Goal: Check status: Check status

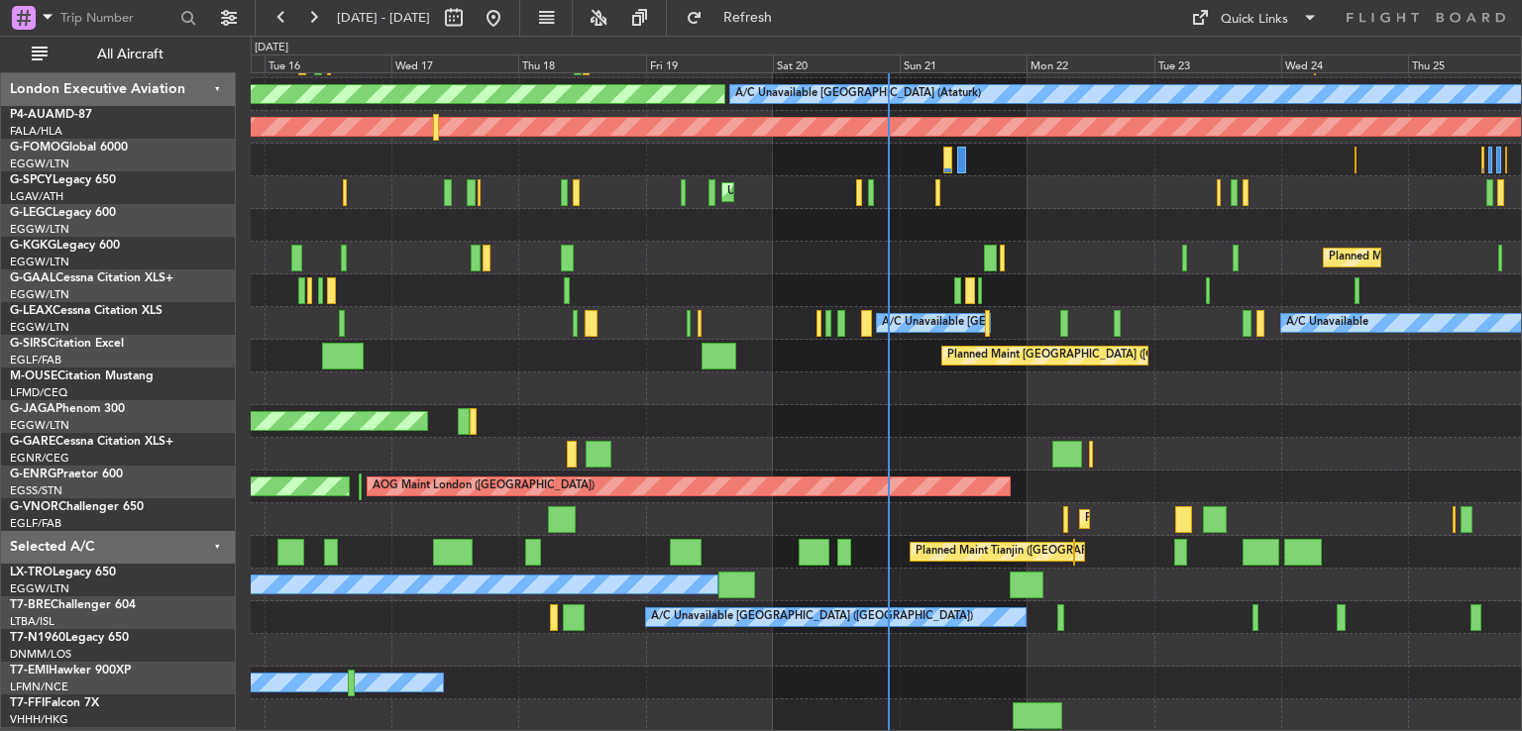
scroll to position [159, 0]
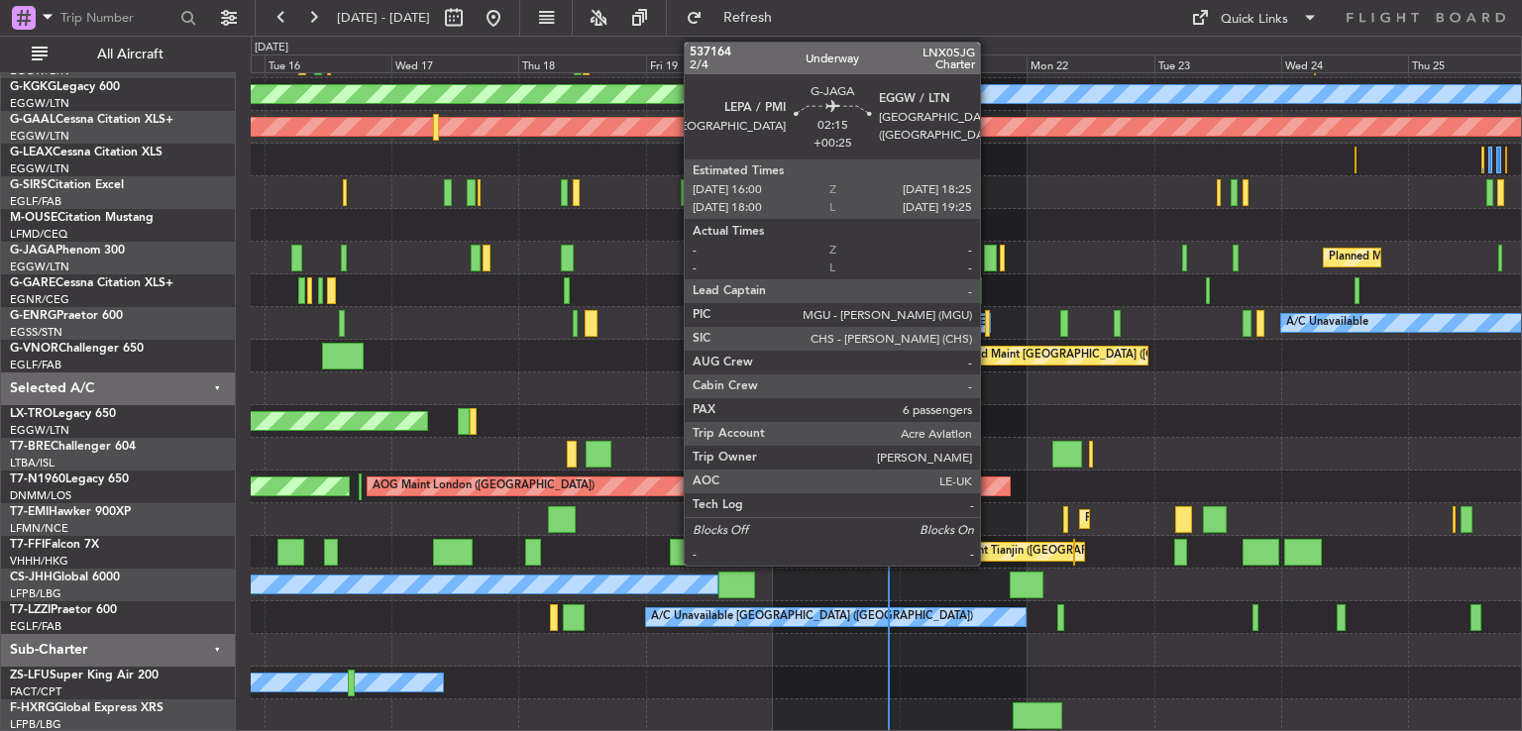
click at [991, 257] on div at bounding box center [990, 258] width 13 height 27
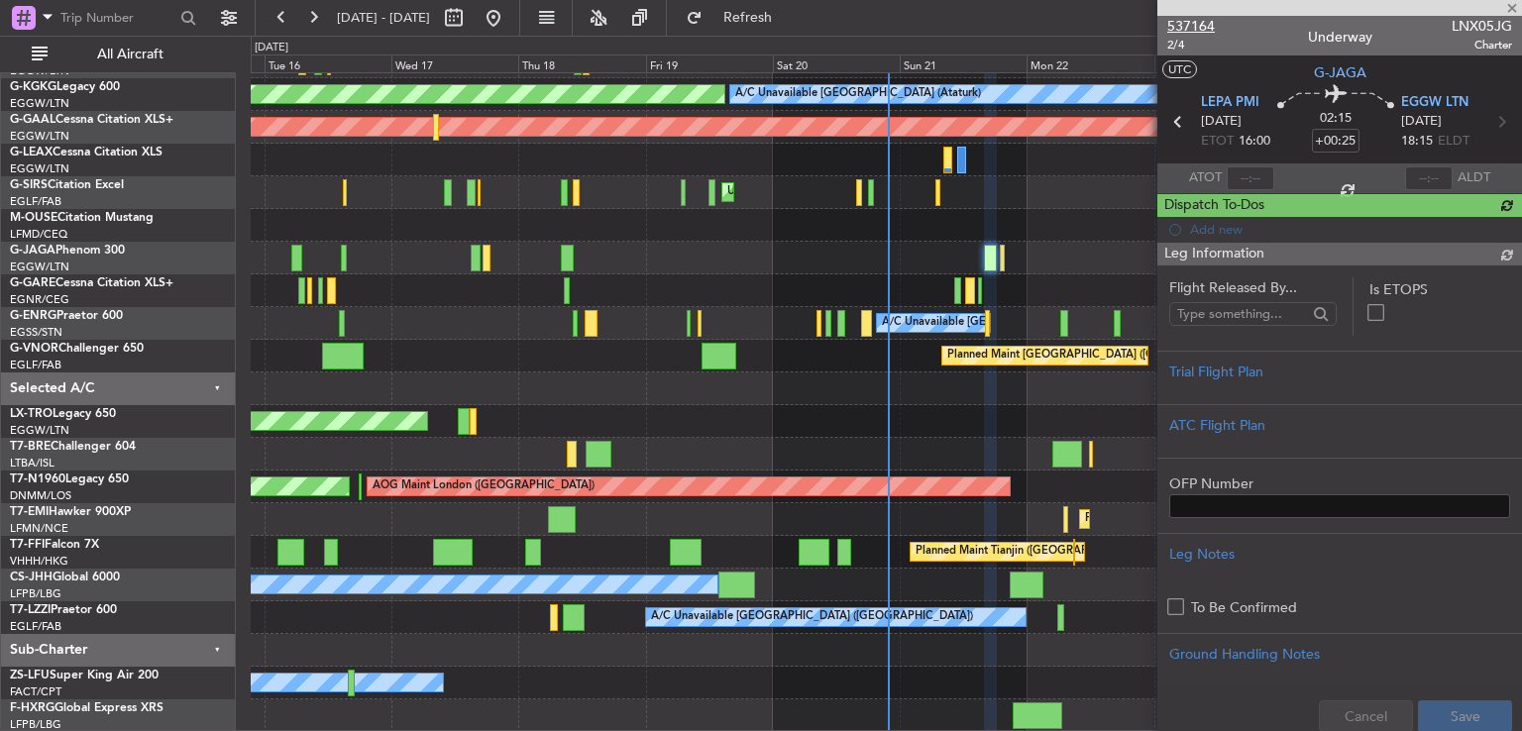
click at [1192, 28] on span "537164" at bounding box center [1191, 26] width 48 height 21
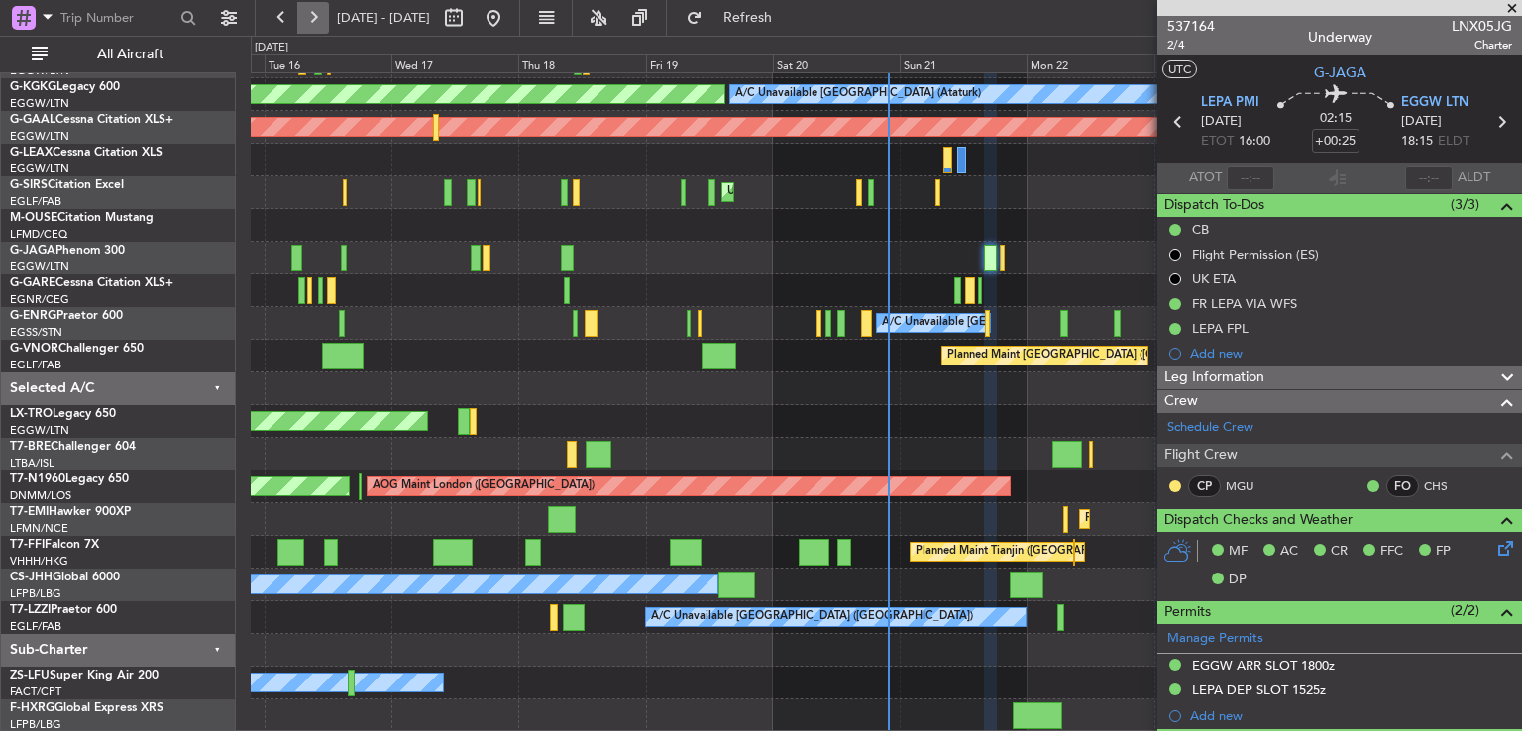
click at [317, 5] on button at bounding box center [313, 18] width 32 height 32
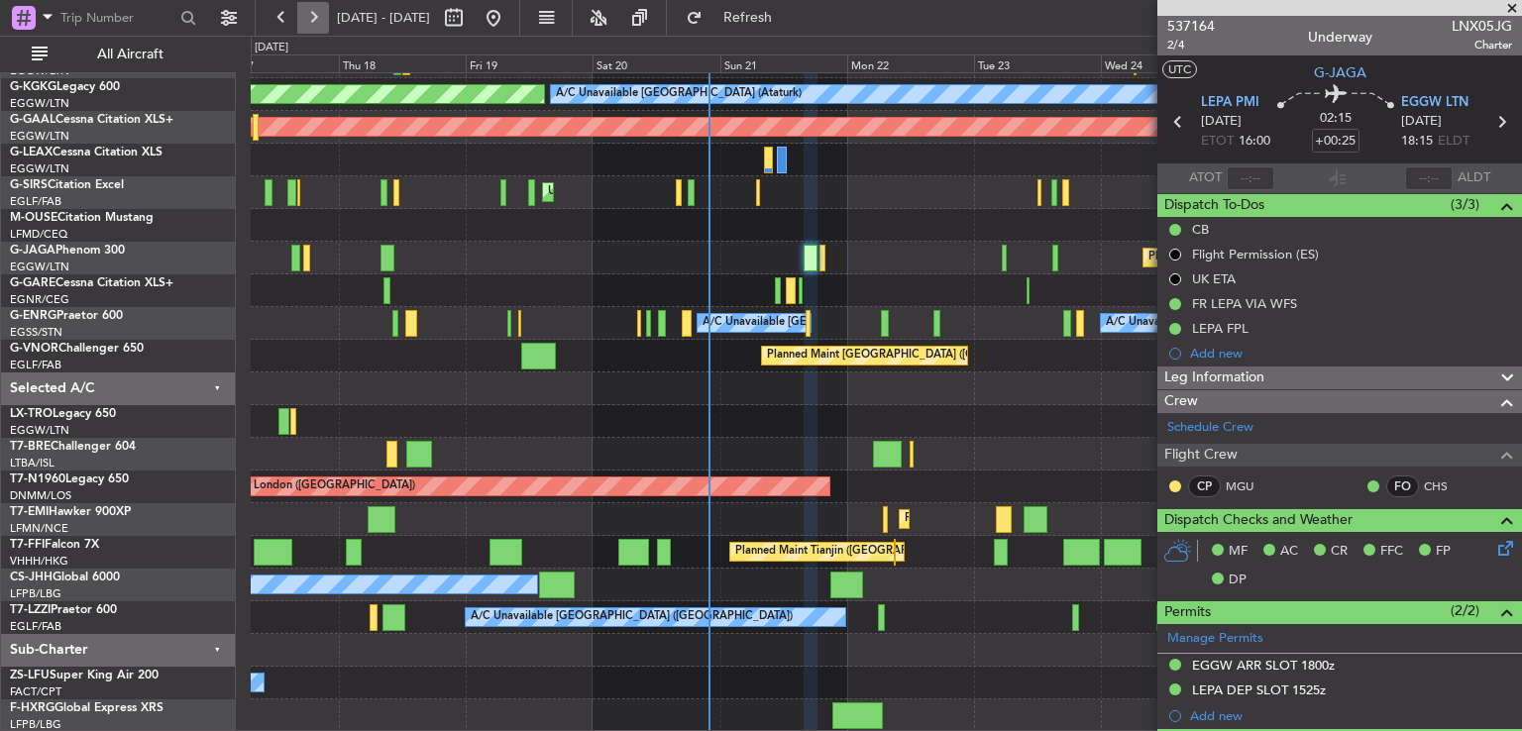
click at [317, 5] on button at bounding box center [313, 18] width 32 height 32
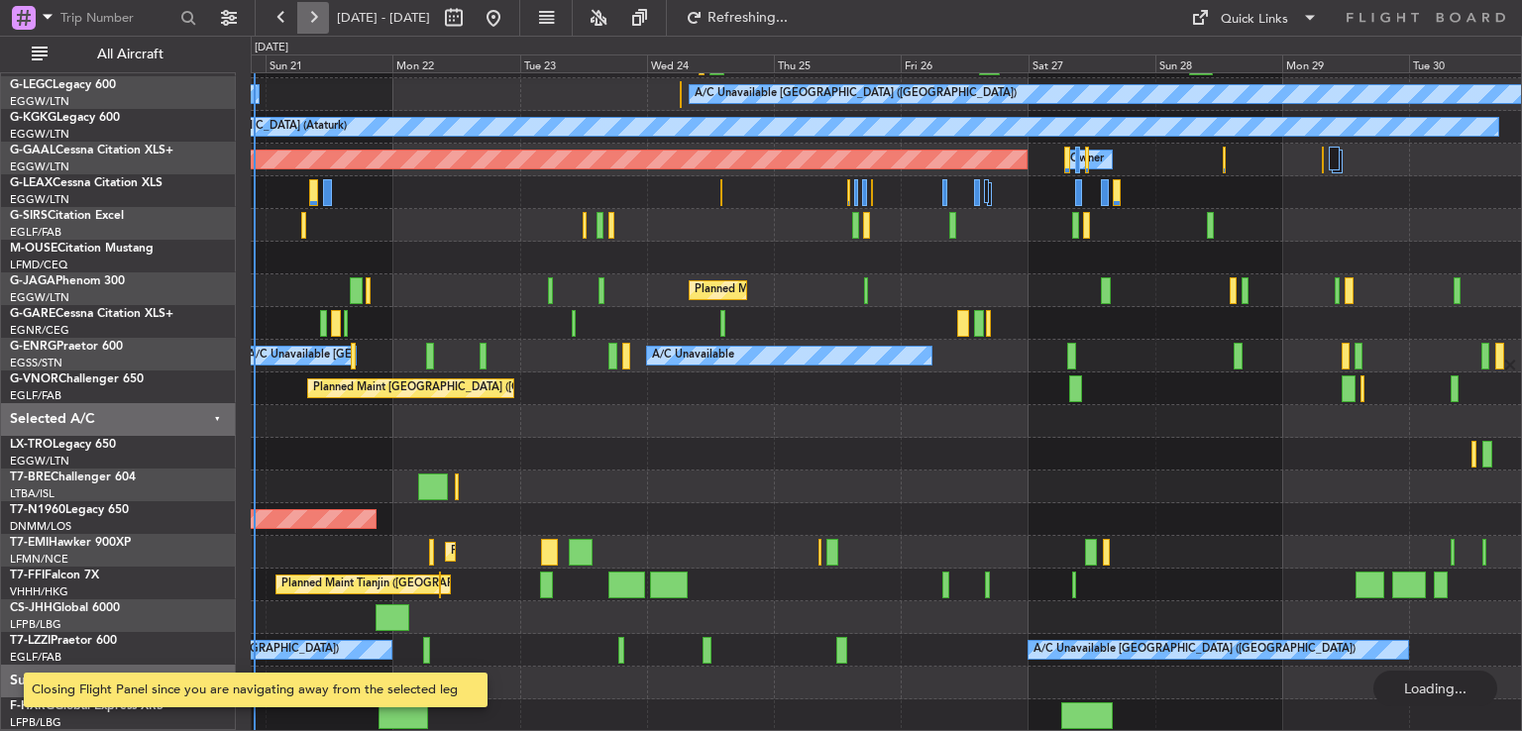
click at [317, 5] on button at bounding box center [313, 18] width 32 height 32
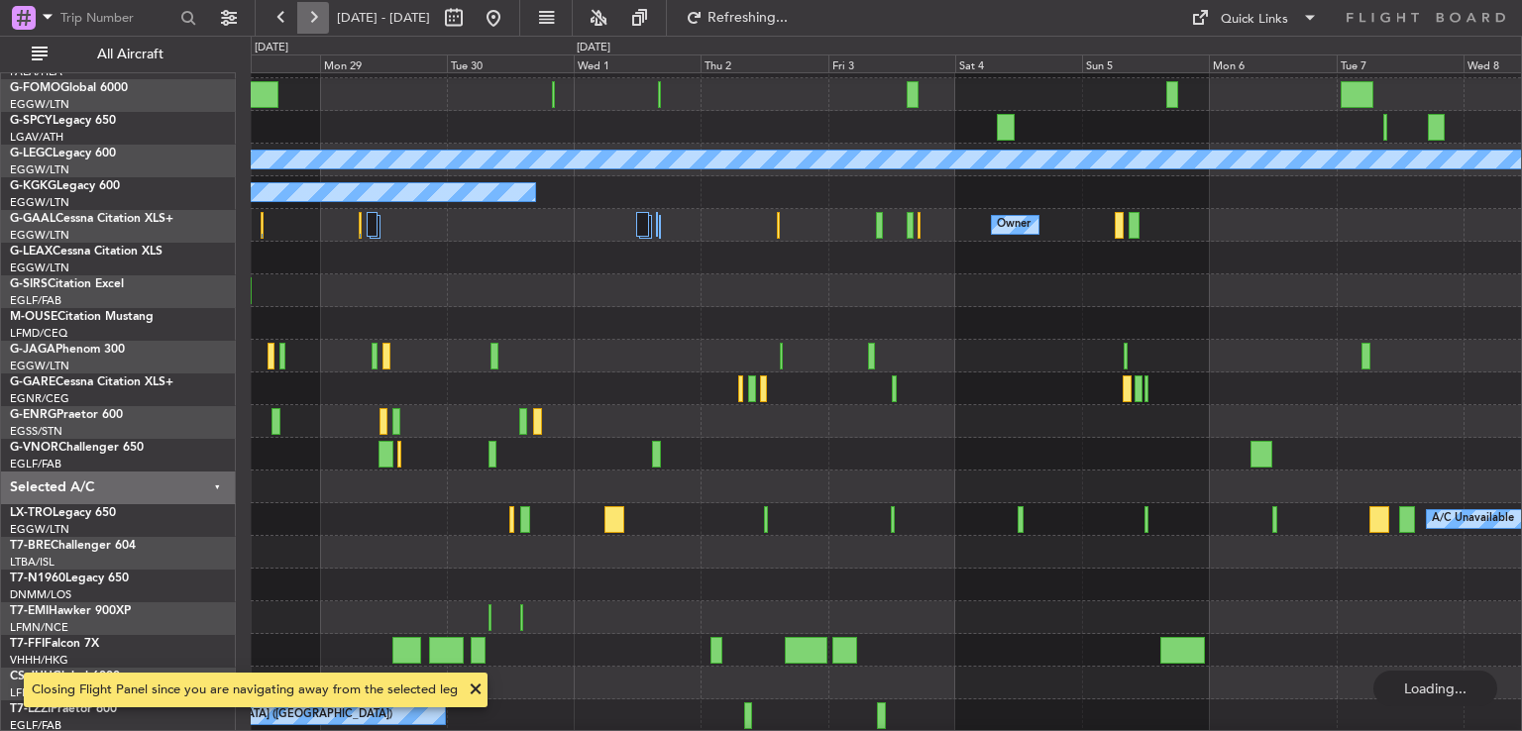
scroll to position [59, 0]
click at [317, 5] on button at bounding box center [313, 18] width 32 height 32
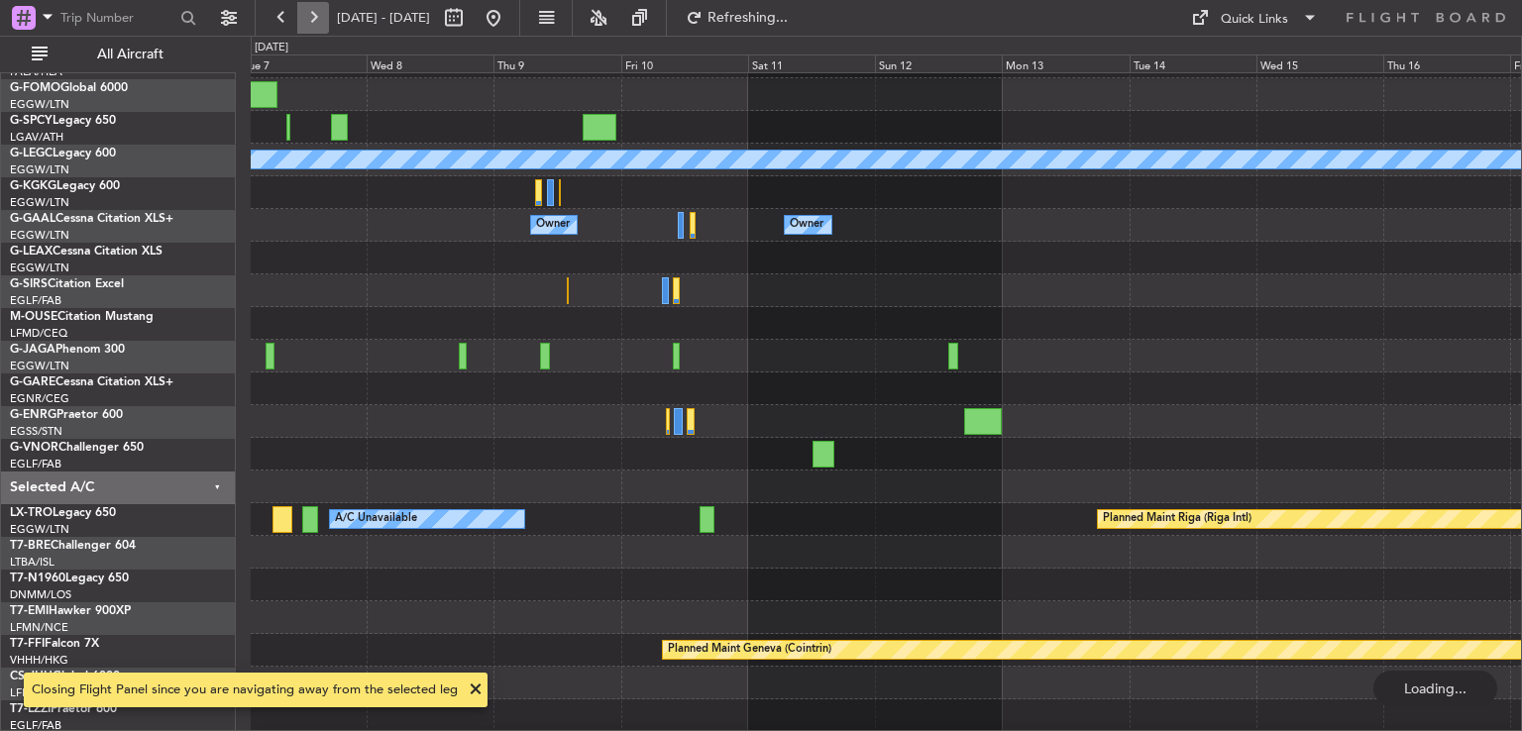
click at [317, 5] on button at bounding box center [313, 18] width 32 height 32
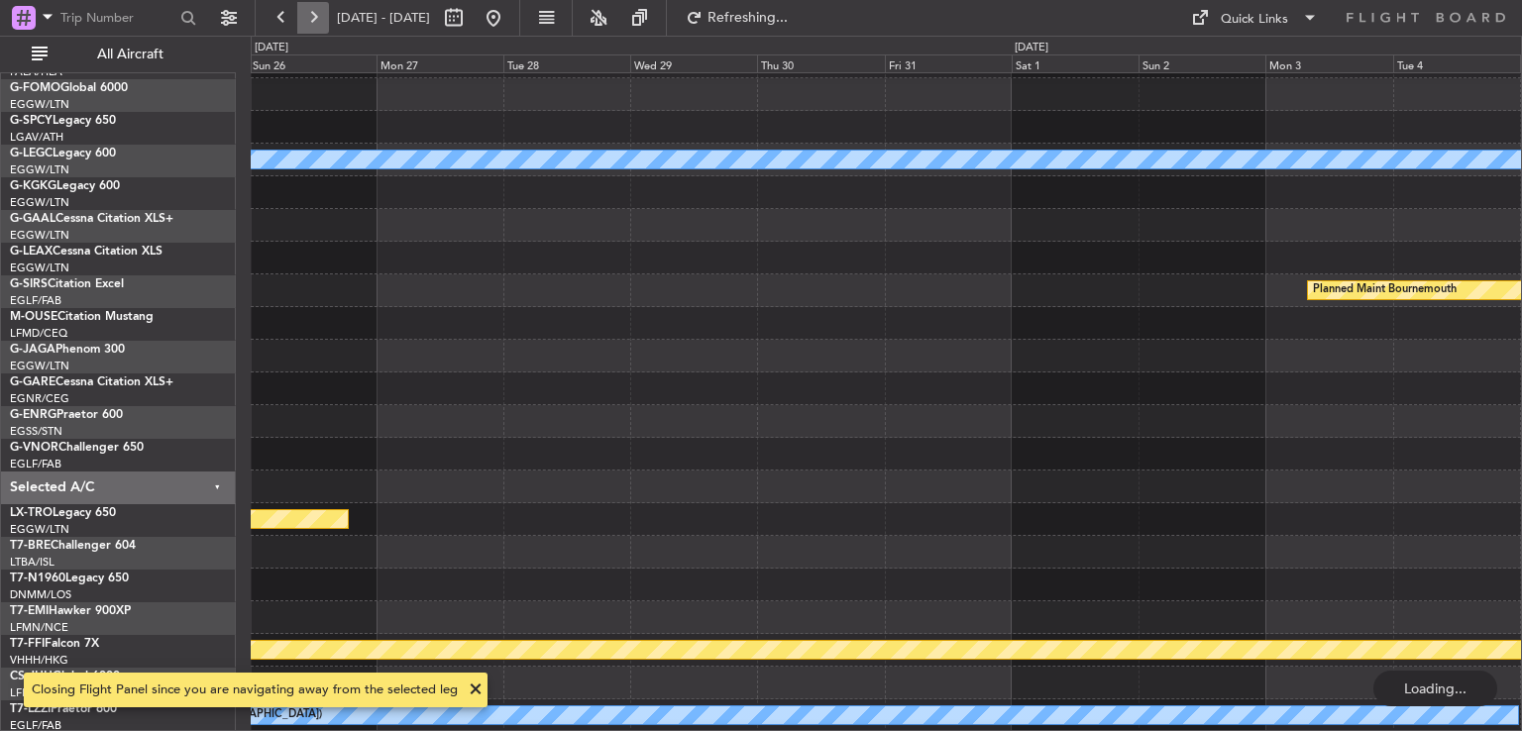
click at [317, 5] on button at bounding box center [313, 18] width 32 height 32
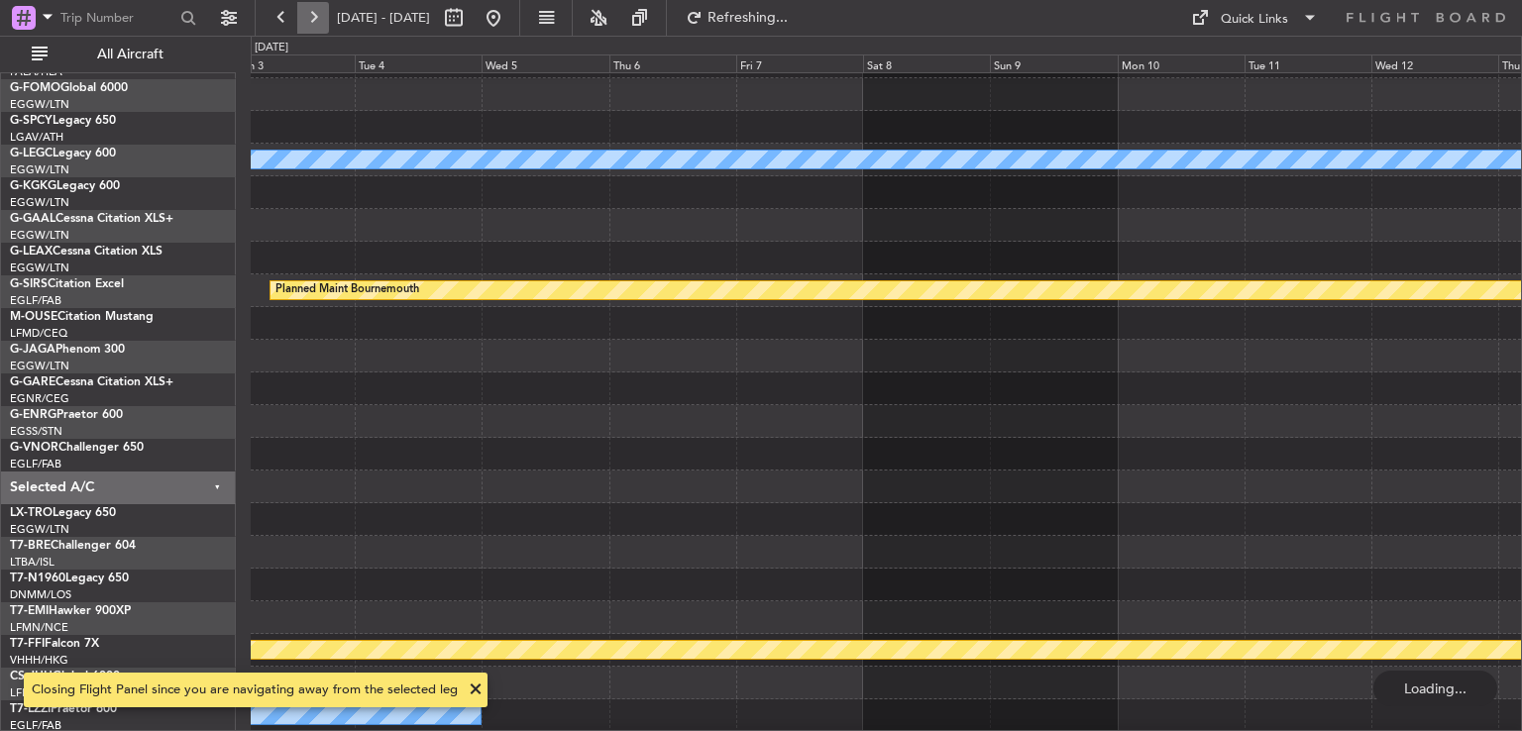
click at [317, 5] on button at bounding box center [313, 18] width 32 height 32
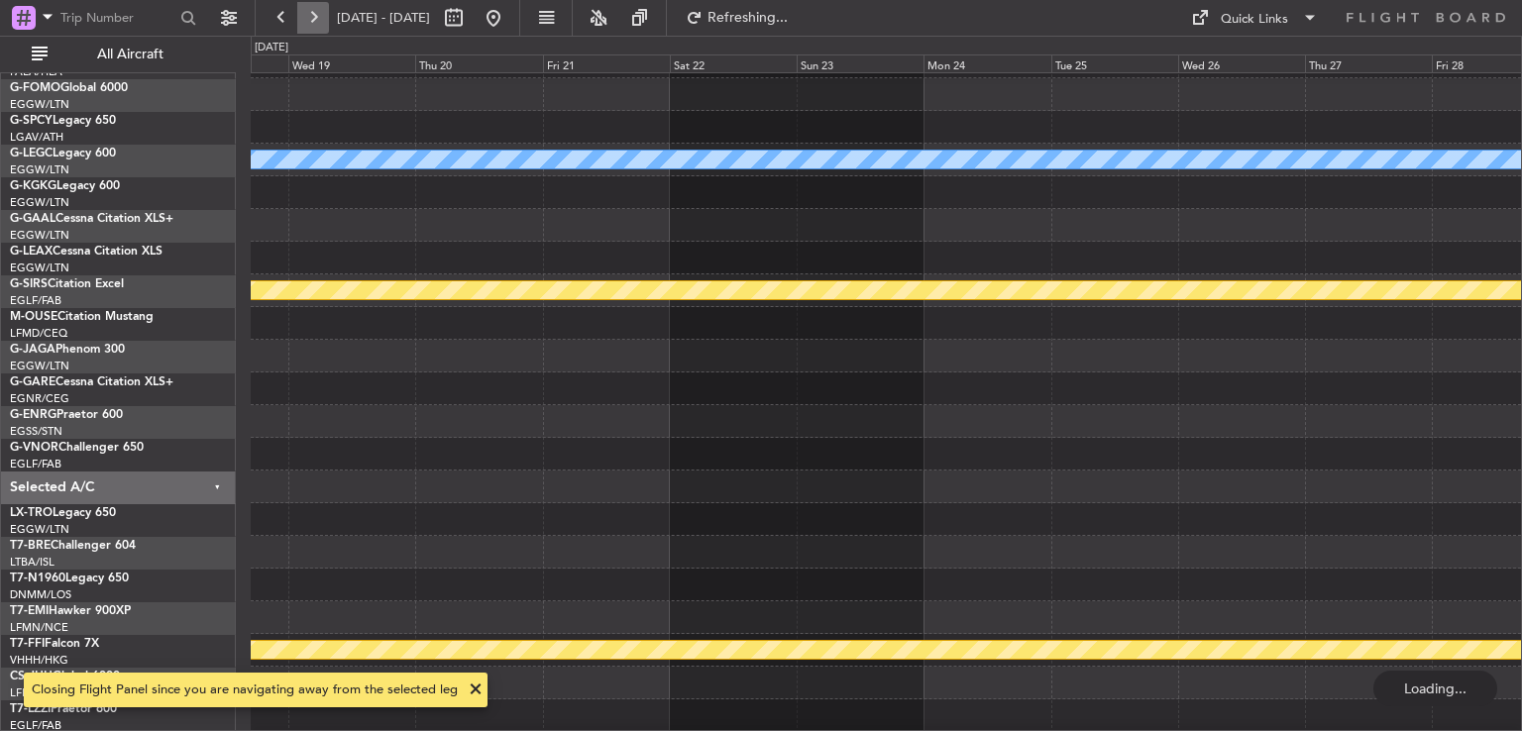
click at [317, 5] on button at bounding box center [313, 18] width 32 height 32
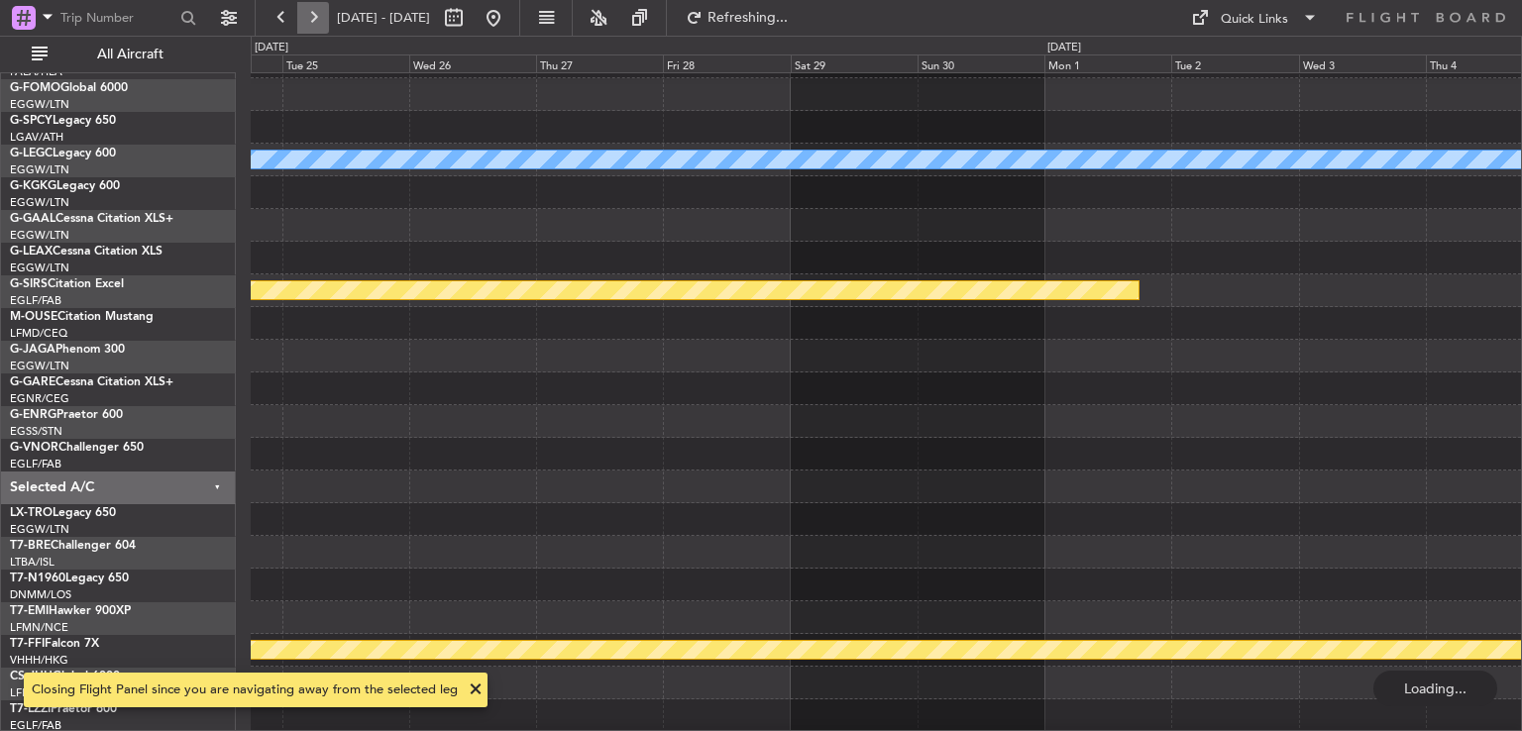
click at [317, 5] on button at bounding box center [313, 18] width 32 height 32
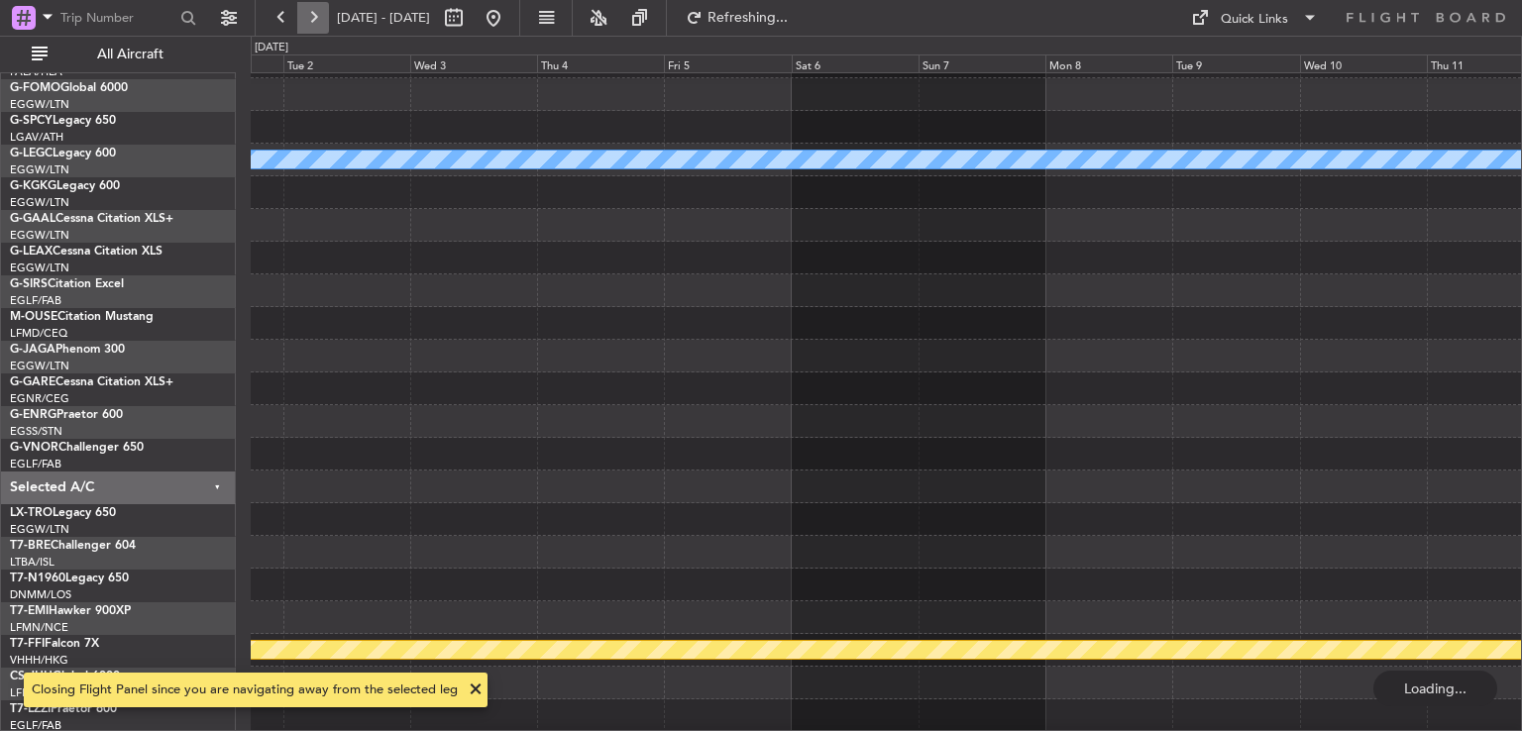
click at [317, 5] on button at bounding box center [313, 18] width 32 height 32
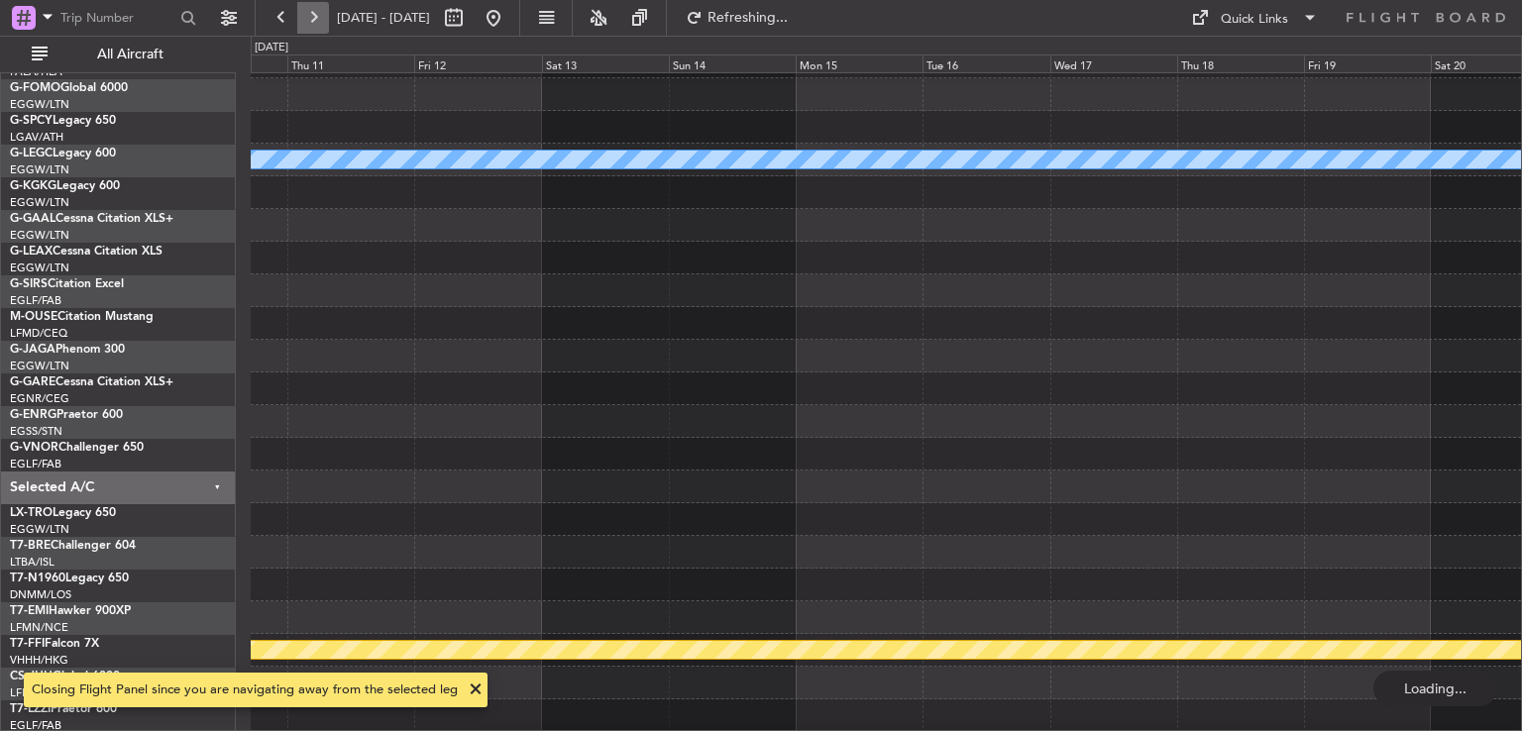
click at [317, 5] on button at bounding box center [313, 18] width 32 height 32
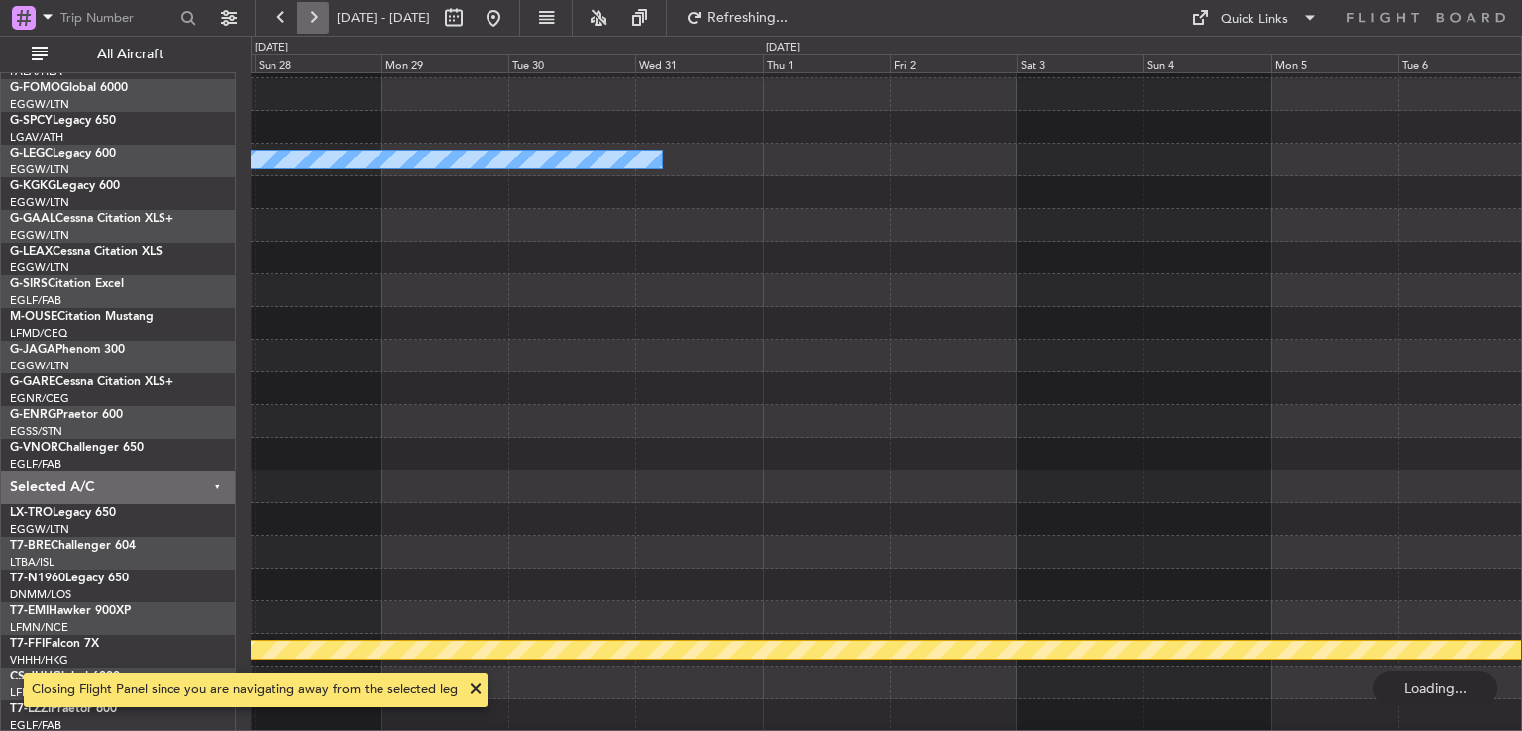
click at [317, 5] on button at bounding box center [313, 18] width 32 height 32
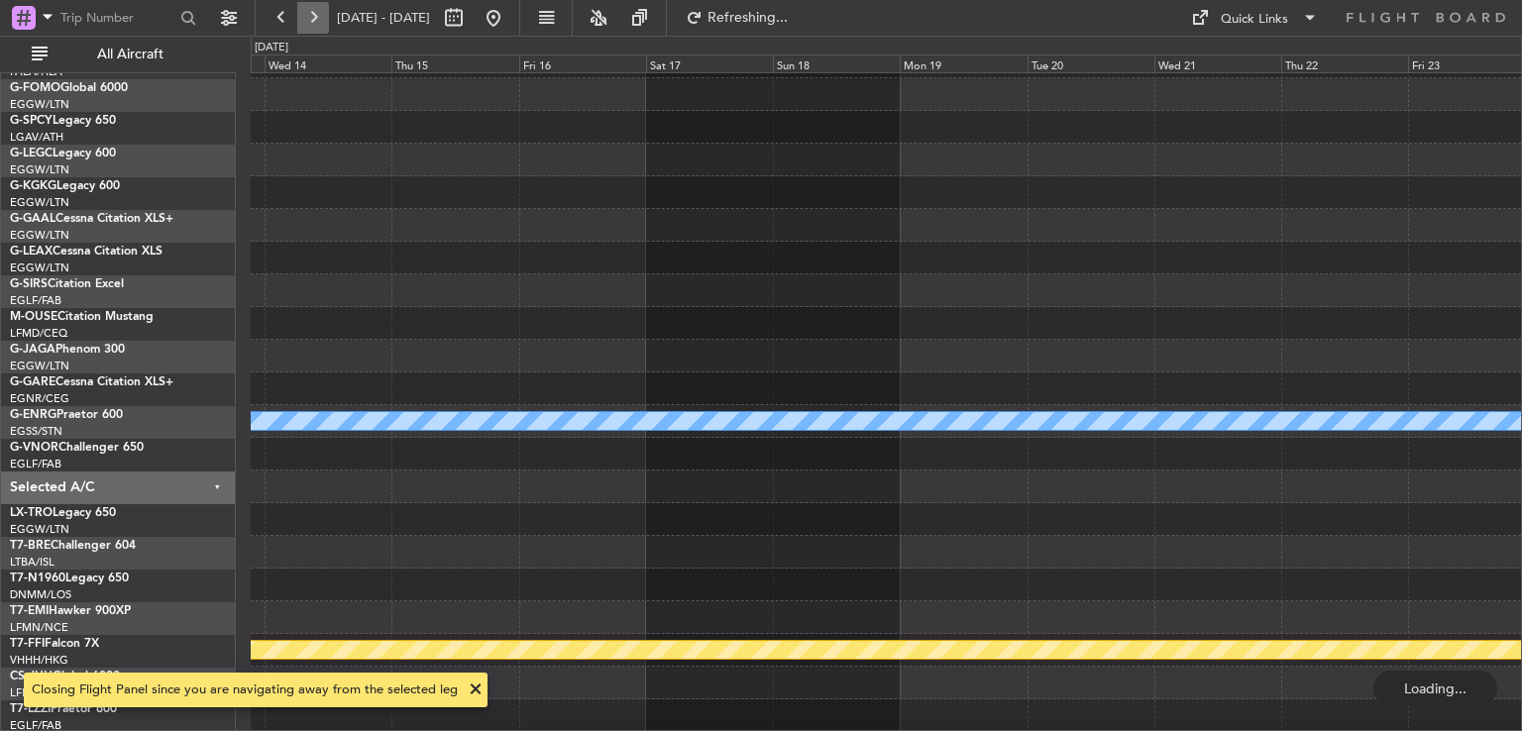
click at [317, 5] on button at bounding box center [313, 18] width 32 height 32
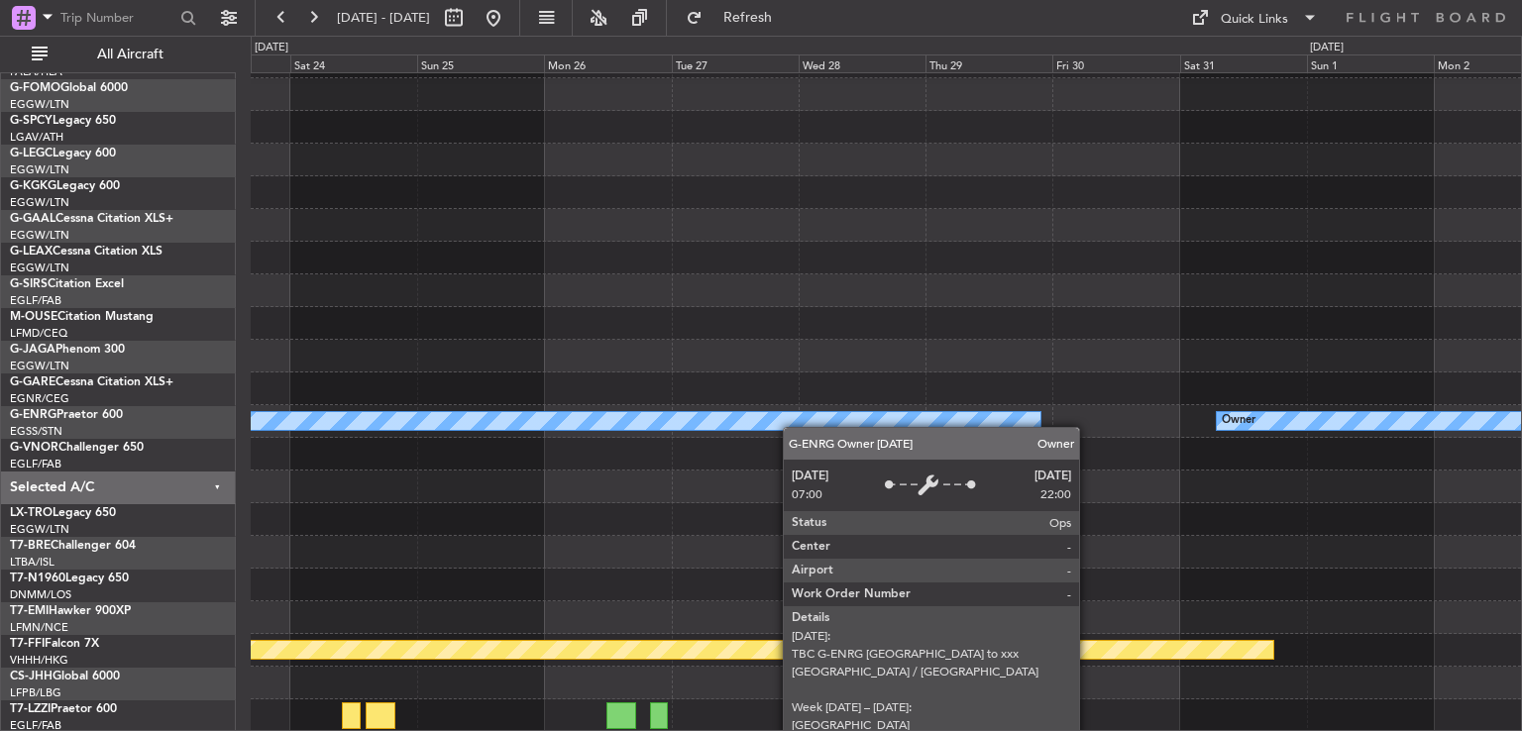
click at [797, 415] on div "Owner Owner Planned Maint Geneva ([GEOGRAPHIC_DATA])" at bounding box center [886, 372] width 1270 height 719
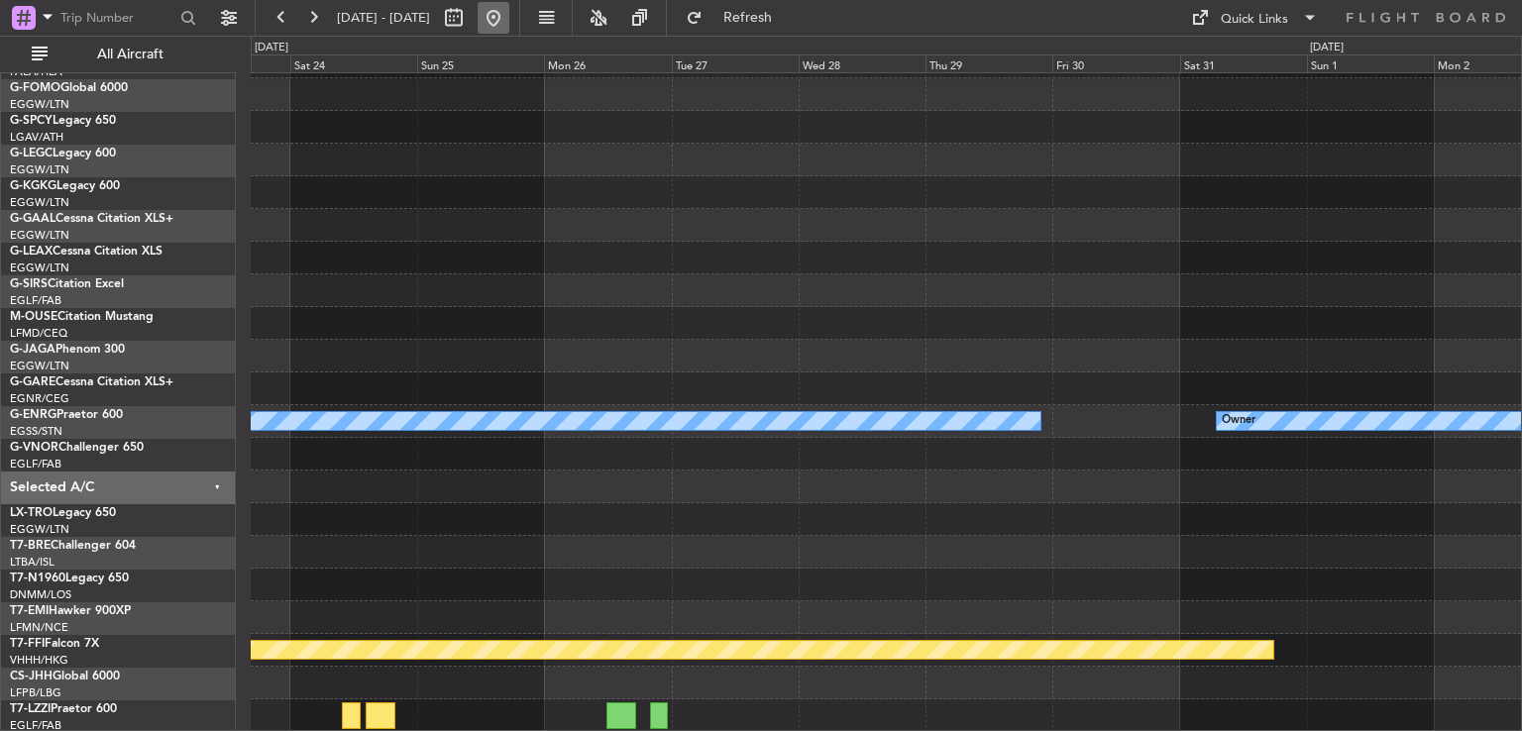
click at [509, 21] on button at bounding box center [494, 18] width 32 height 32
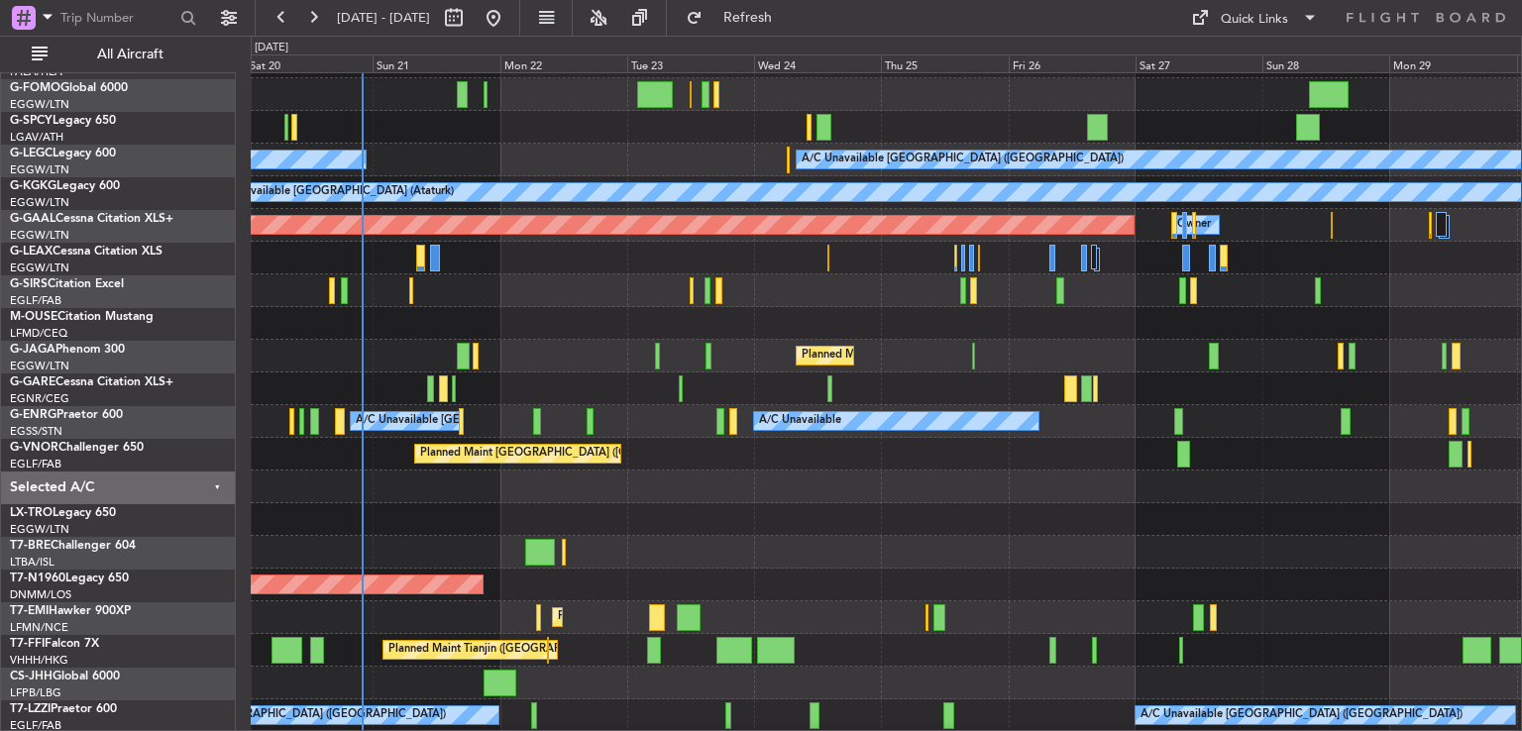
click at [503, 389] on div at bounding box center [886, 388] width 1270 height 33
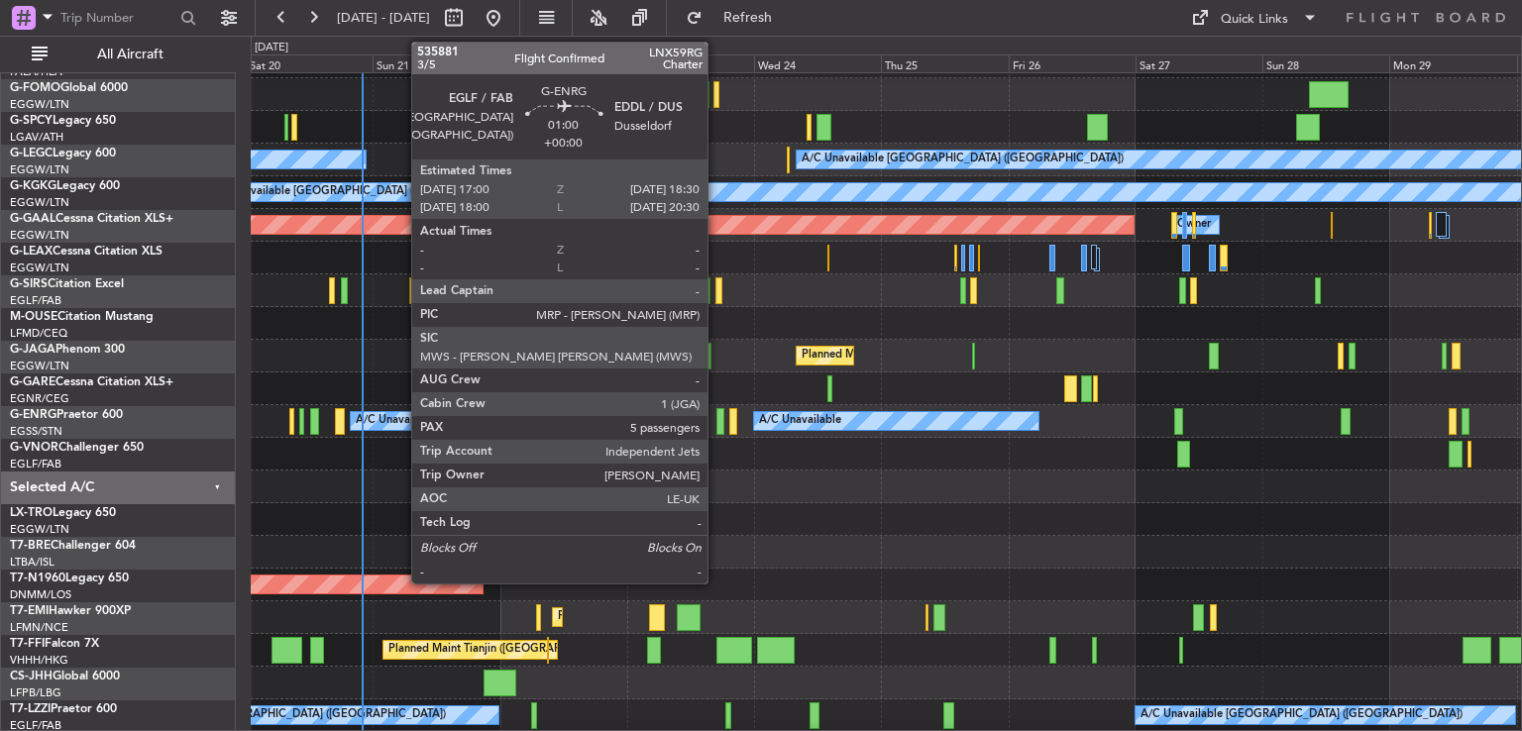
click at [716, 426] on div at bounding box center [720, 421] width 9 height 27
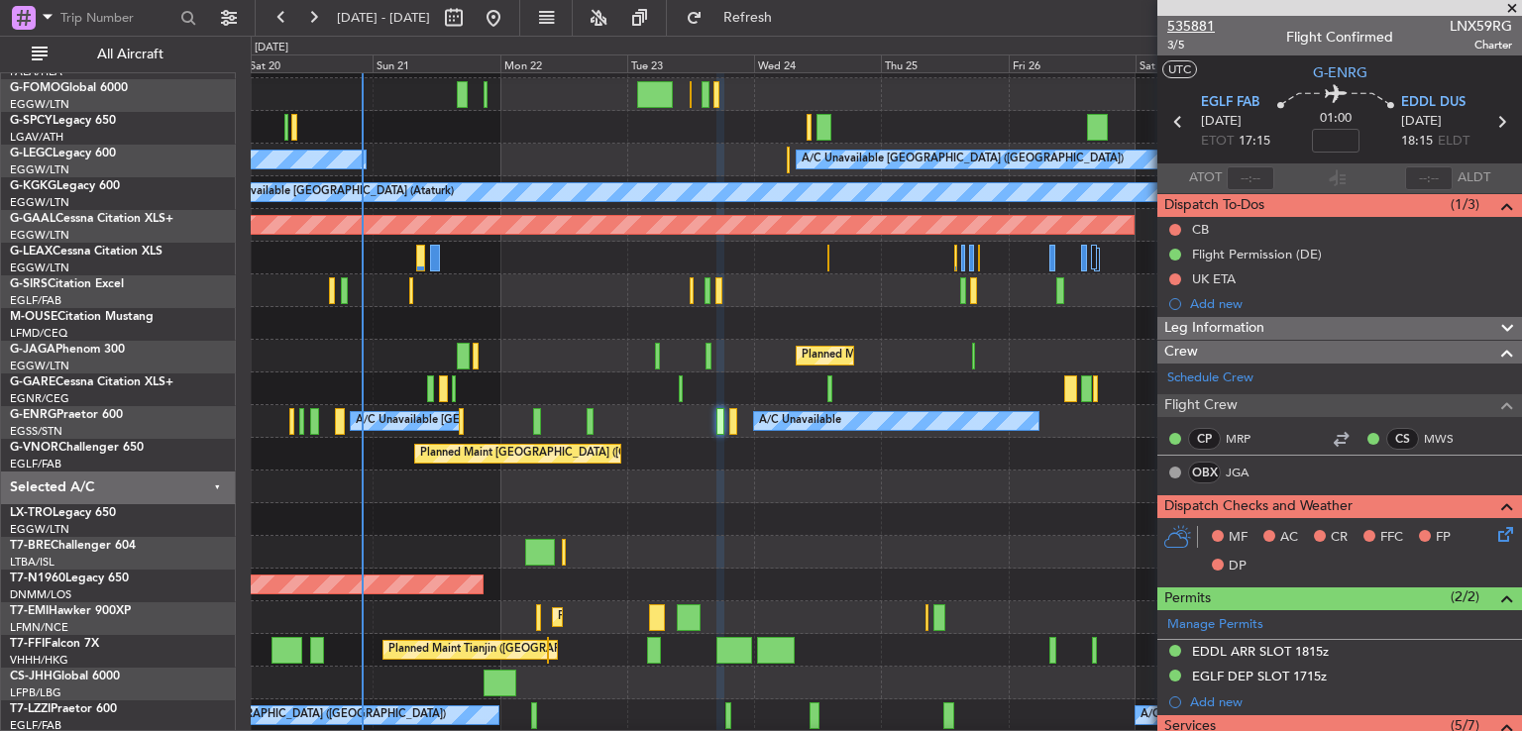
click at [1187, 33] on span "535881" at bounding box center [1191, 26] width 48 height 21
